Goal: Entertainment & Leisure: Consume media (video, audio)

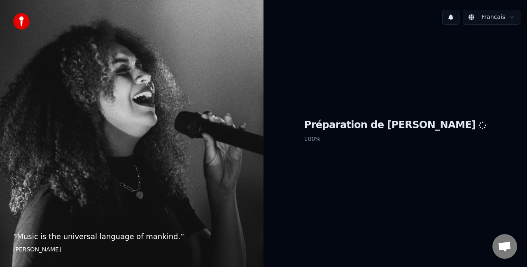
click at [334, 196] on div "Préparation de Youka 100 %" at bounding box center [394, 132] width 263 height 203
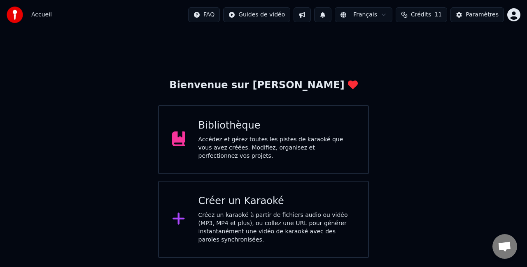
click at [284, 128] on div "Bibliothèque" at bounding box center [276, 125] width 157 height 13
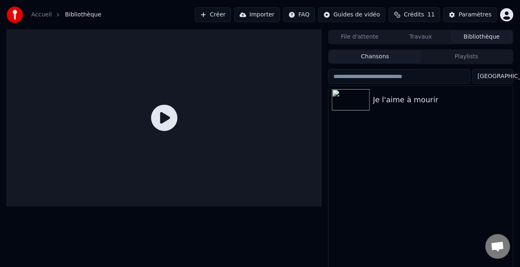
click at [160, 114] on icon at bounding box center [164, 118] width 26 height 26
click at [400, 99] on div "Je l'aime à mourir" at bounding box center [437, 100] width 128 height 12
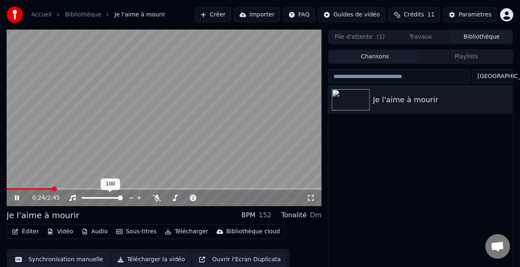
click at [123, 198] on span at bounding box center [120, 198] width 5 height 5
click at [131, 199] on icon at bounding box center [132, 198] width 8 height 8
click at [212, 199] on span at bounding box center [207, 199] width 10 height 2
click at [212, 198] on span at bounding box center [213, 198] width 5 height 5
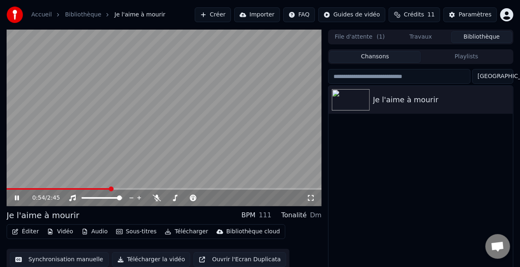
click at [200, 128] on video at bounding box center [164, 118] width 315 height 177
